Goal: Information Seeking & Learning: Learn about a topic

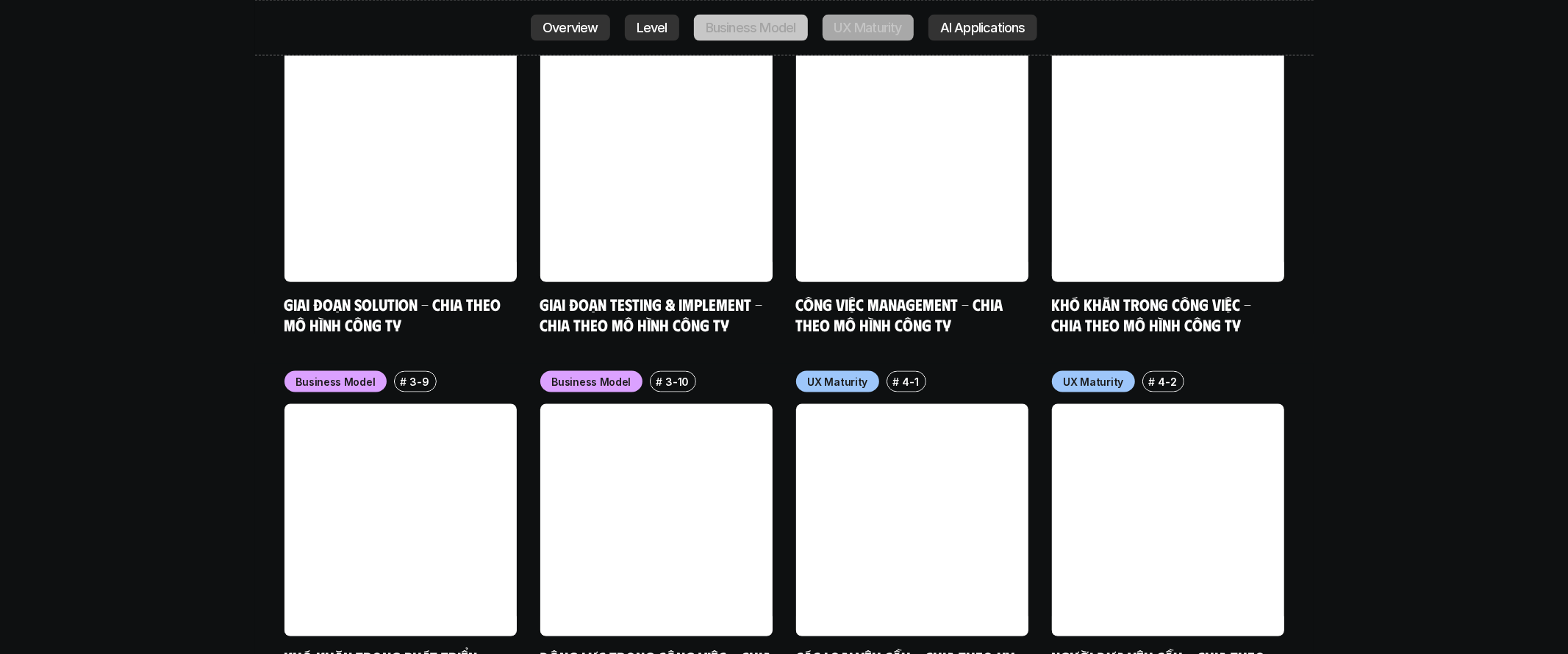
scroll to position [6708, 0]
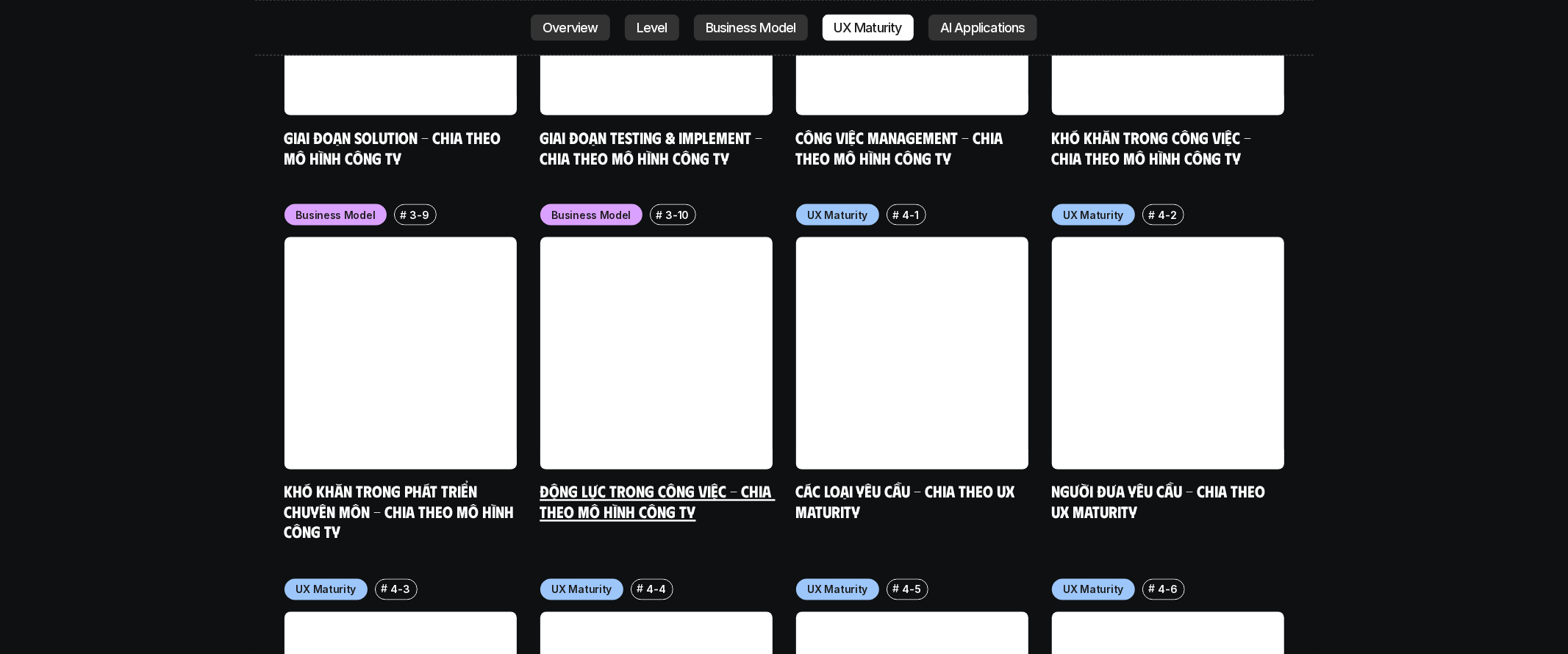
click at [668, 318] on link at bounding box center [656, 353] width 232 height 232
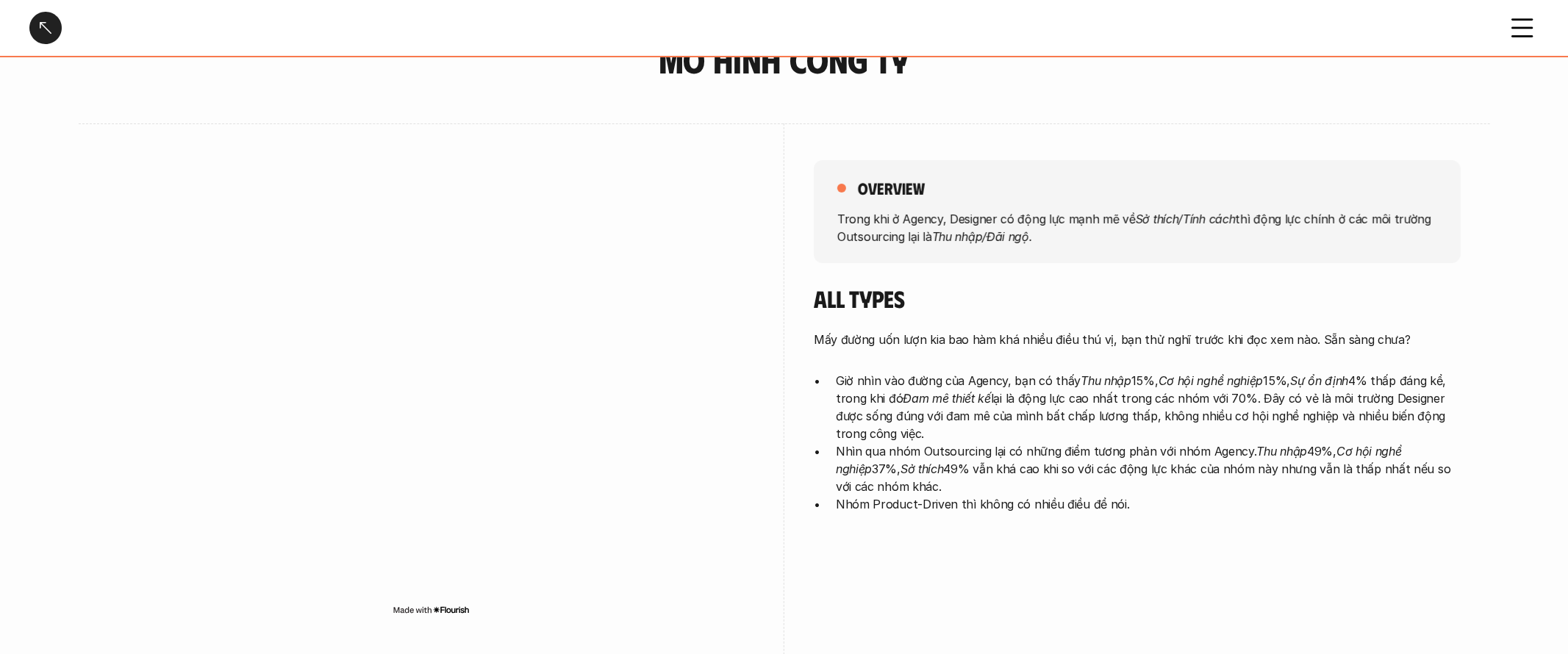
scroll to position [138, 0]
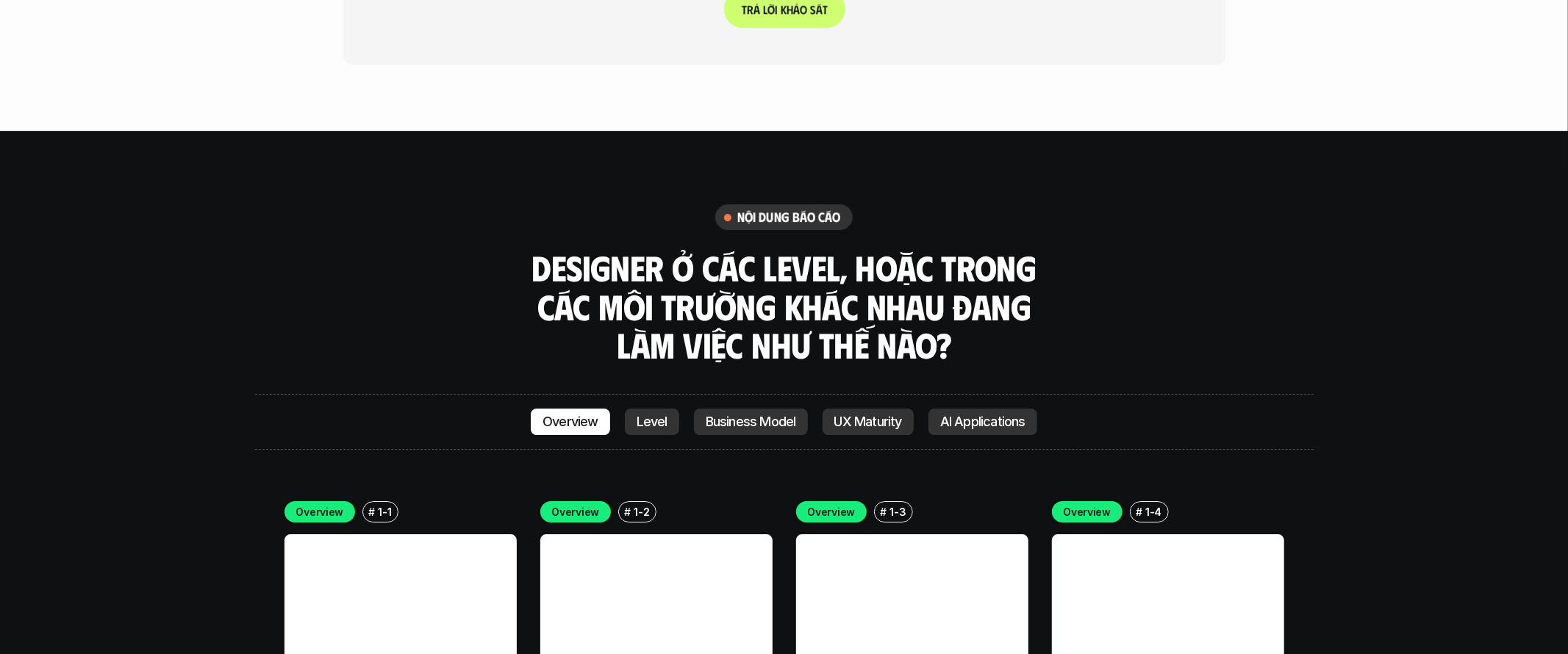
scroll to position [3955, 0]
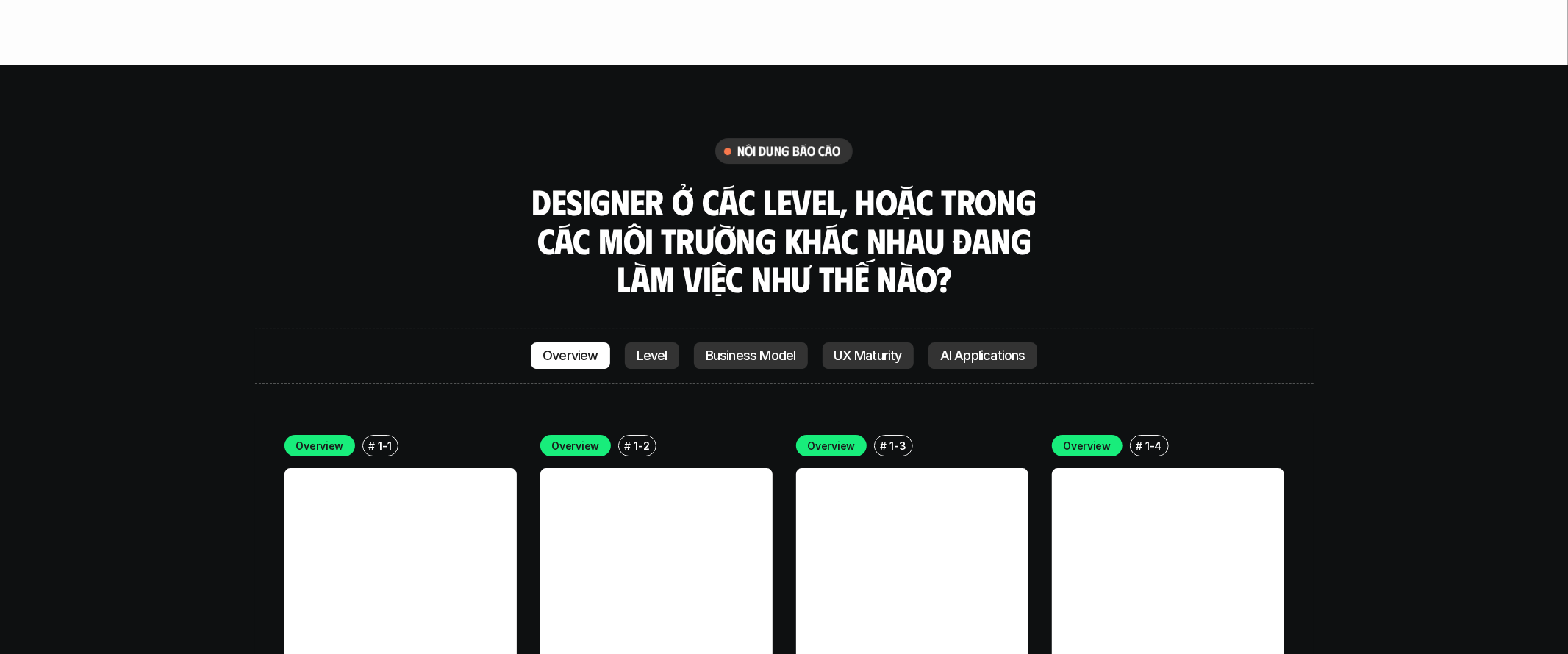
click at [645, 348] on p "Level" at bounding box center [652, 355] width 31 height 15
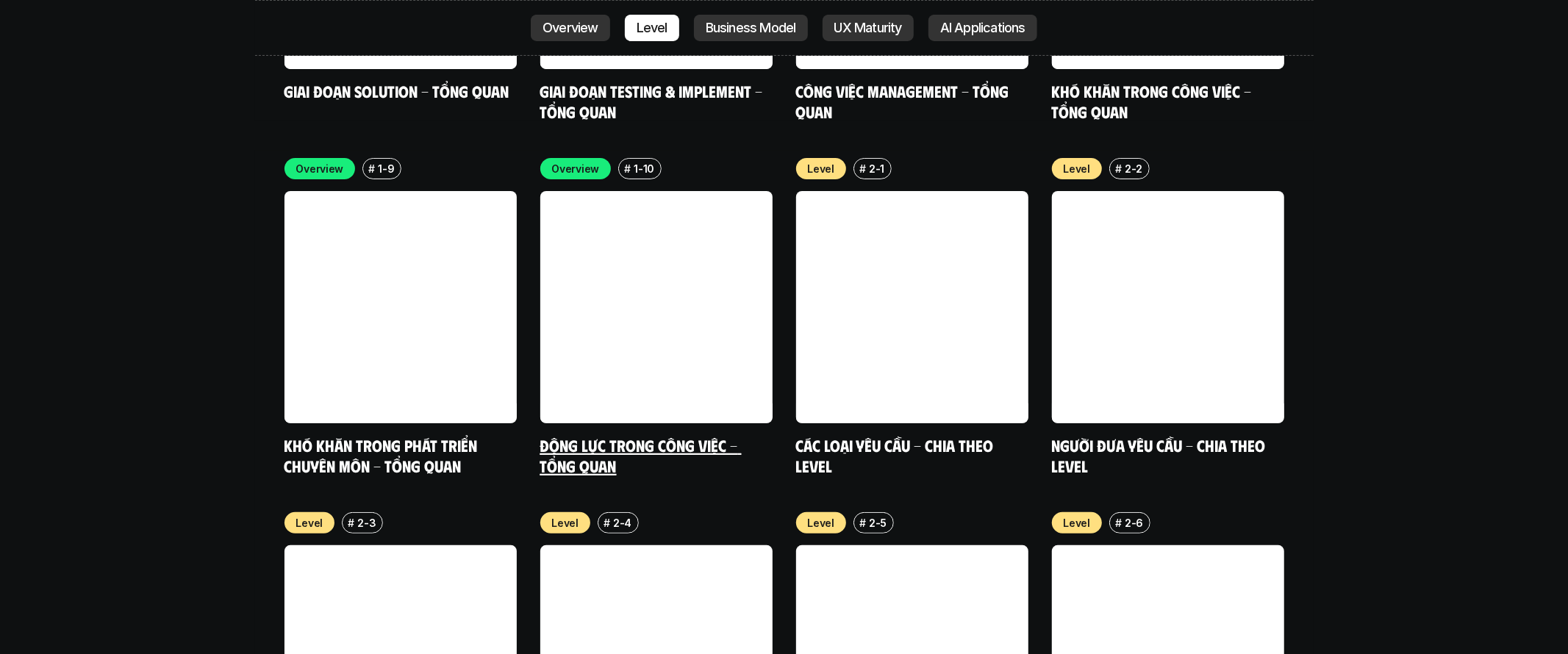
scroll to position [4985, 0]
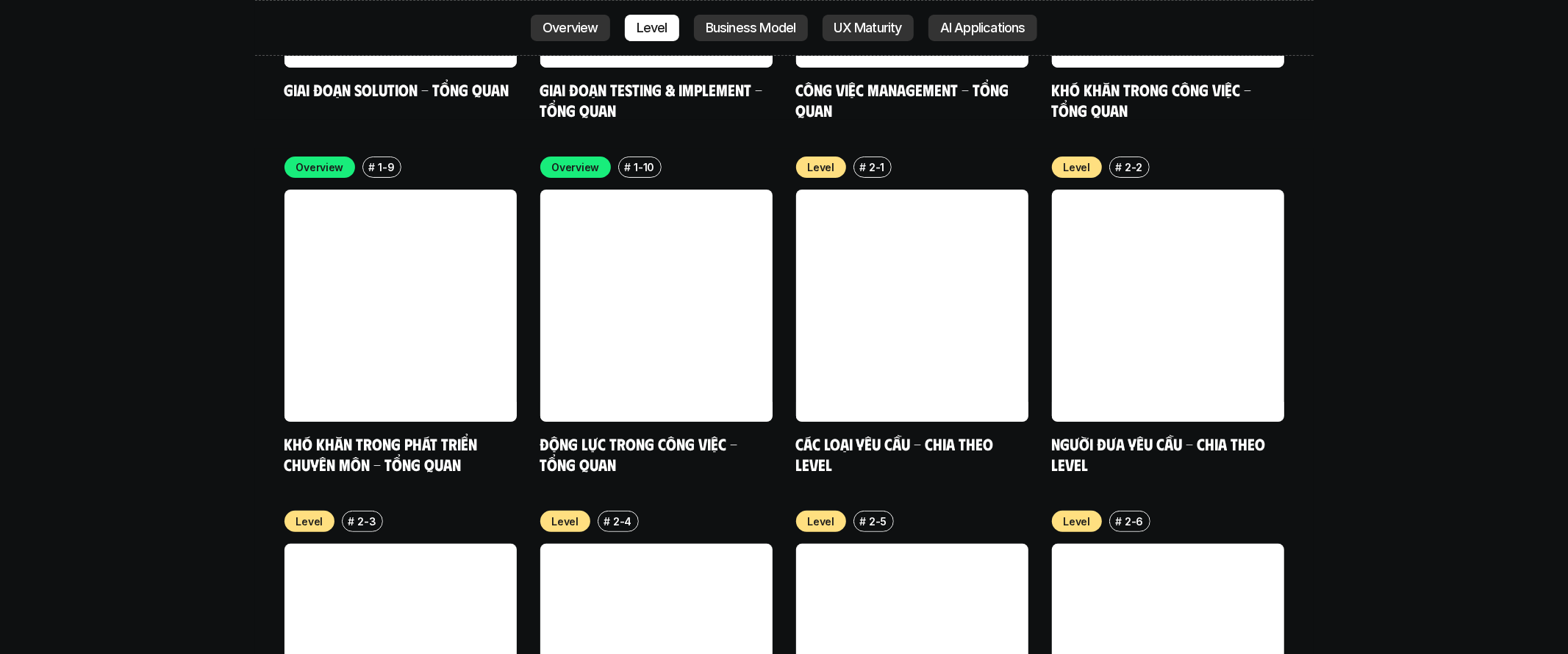
drag, startPoint x: 751, startPoint y: 28, endPoint x: 764, endPoint y: 29, distance: 13.0
click at [751, 28] on p "Business Model" at bounding box center [750, 27] width 90 height 15
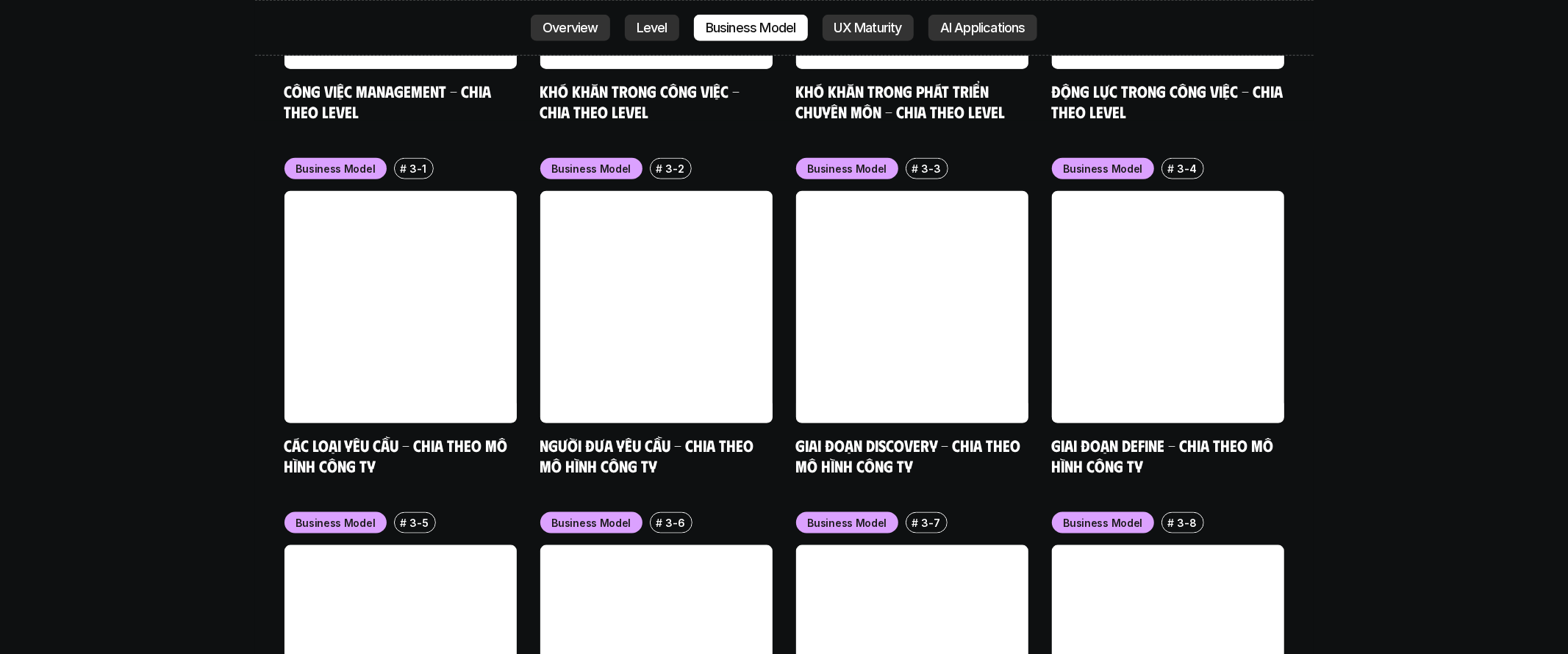
click at [860, 33] on p "UX Maturity" at bounding box center [868, 27] width 68 height 15
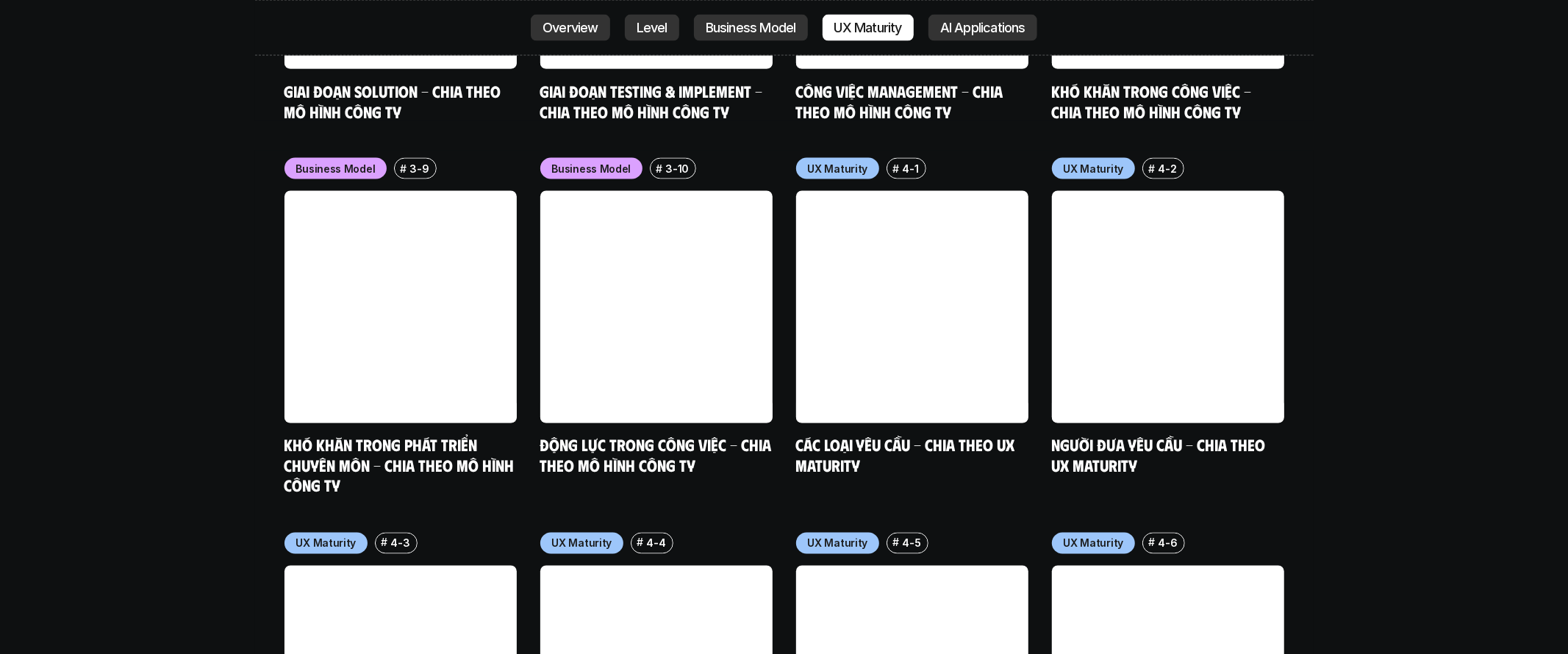
click at [970, 30] on p "AI Applications" at bounding box center [983, 27] width 86 height 15
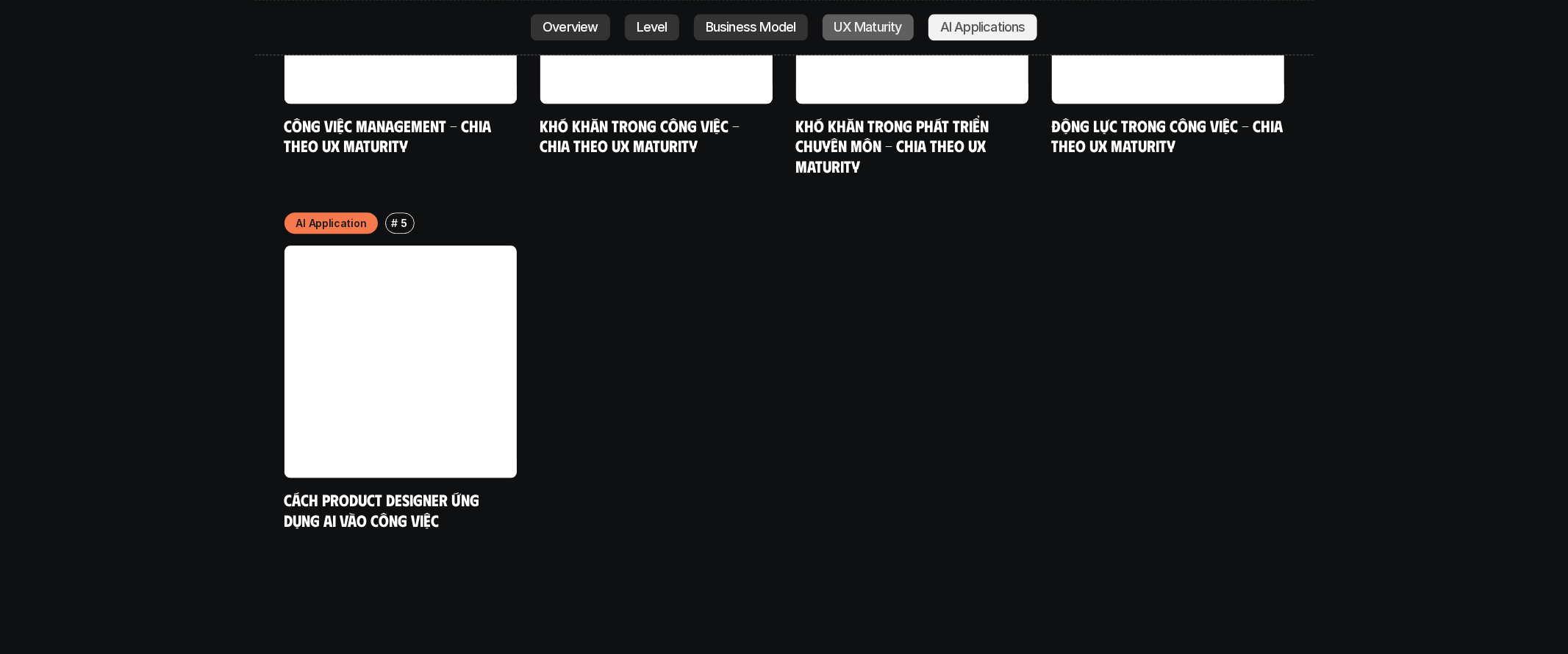
scroll to position [7857, 0]
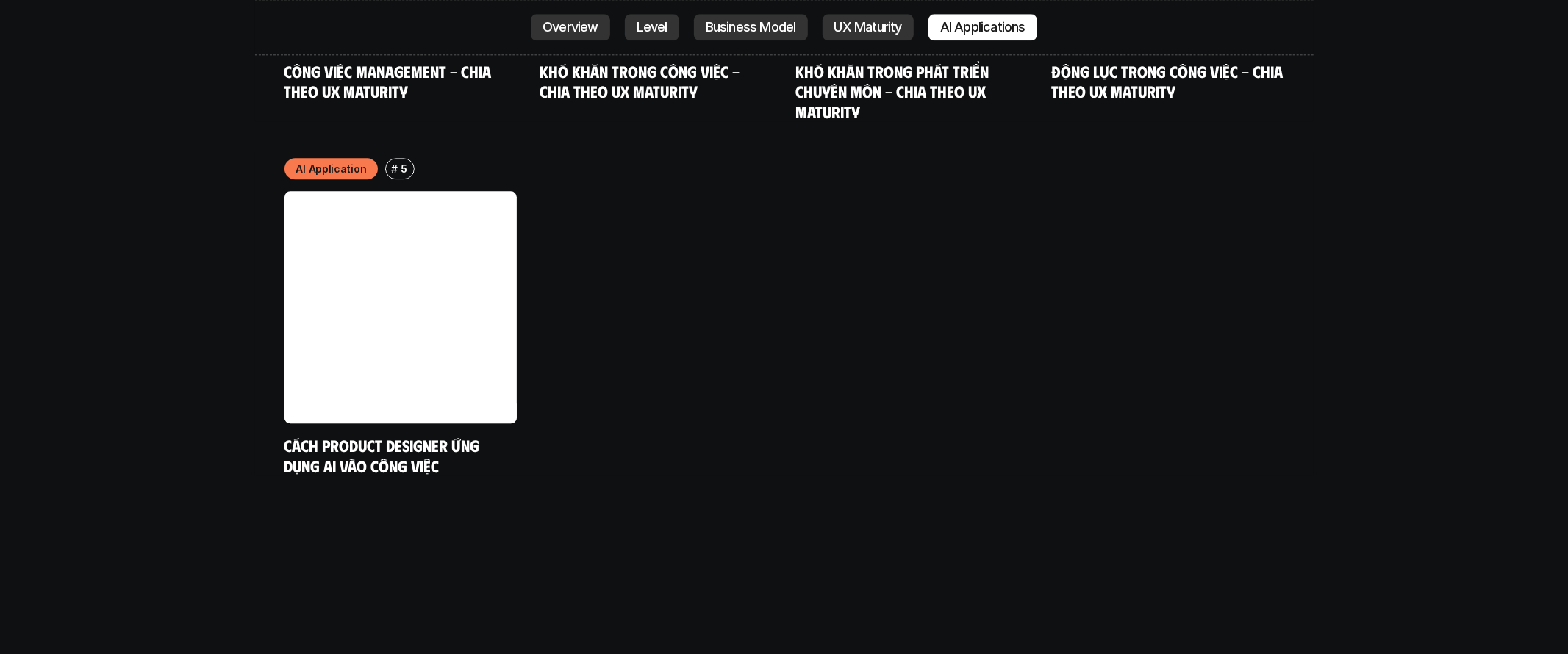
click at [887, 30] on p "UX Maturity" at bounding box center [868, 27] width 68 height 15
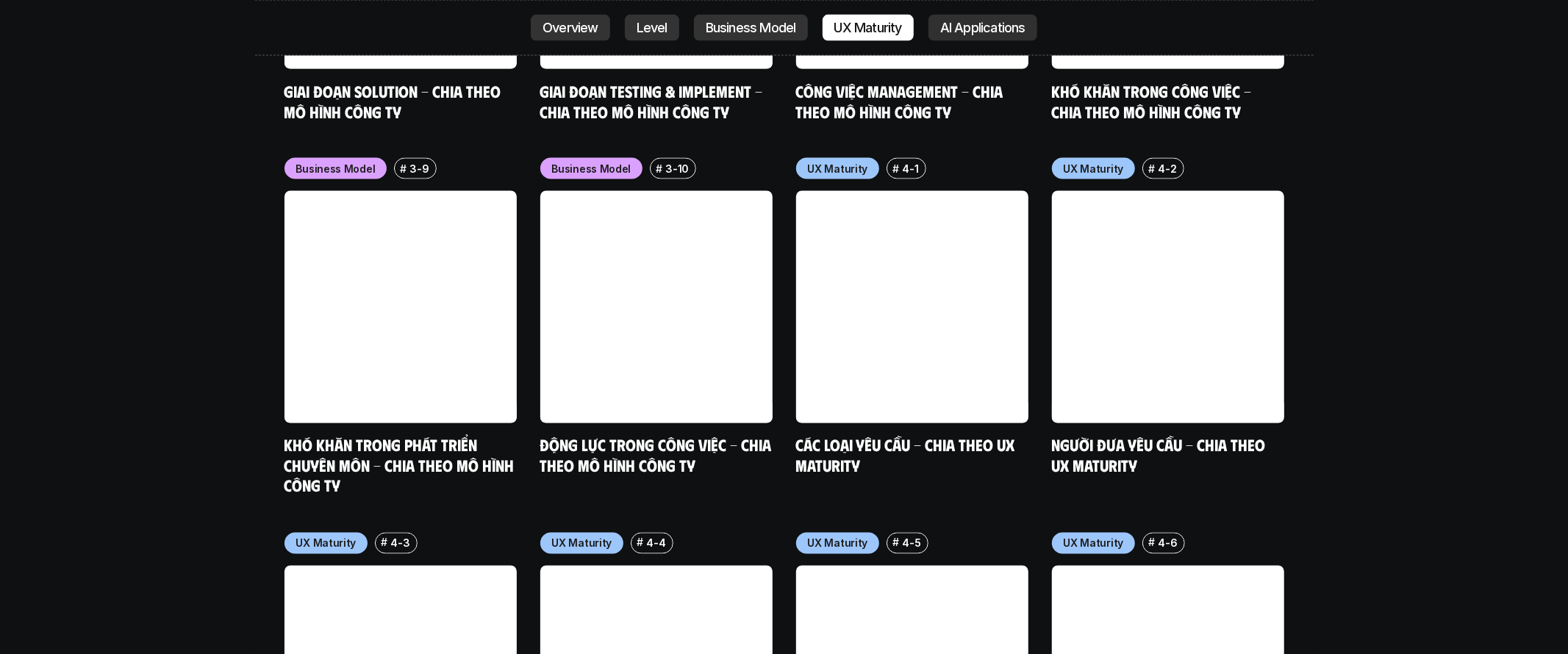
click at [969, 29] on p "AI Applications" at bounding box center [983, 27] width 86 height 15
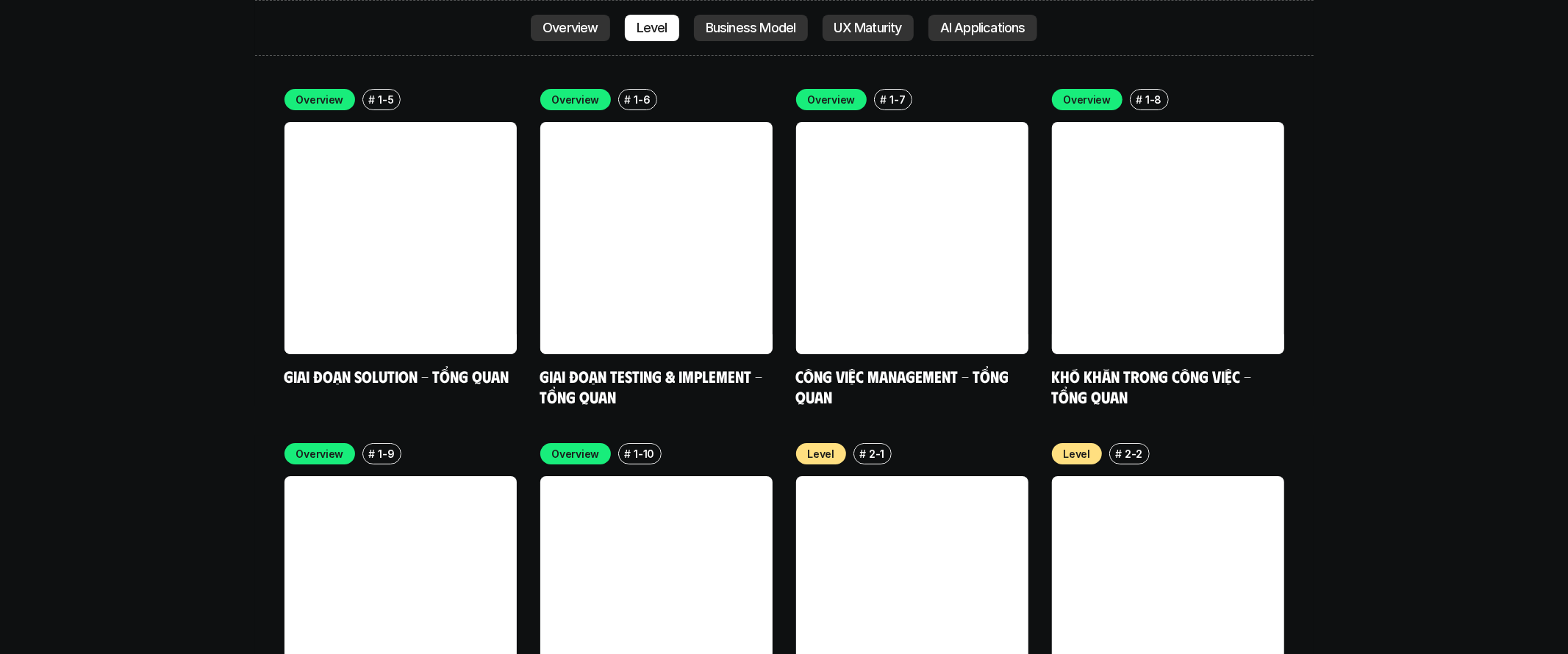
scroll to position [4697, 0]
